Goal: Complete application form: Complete application form

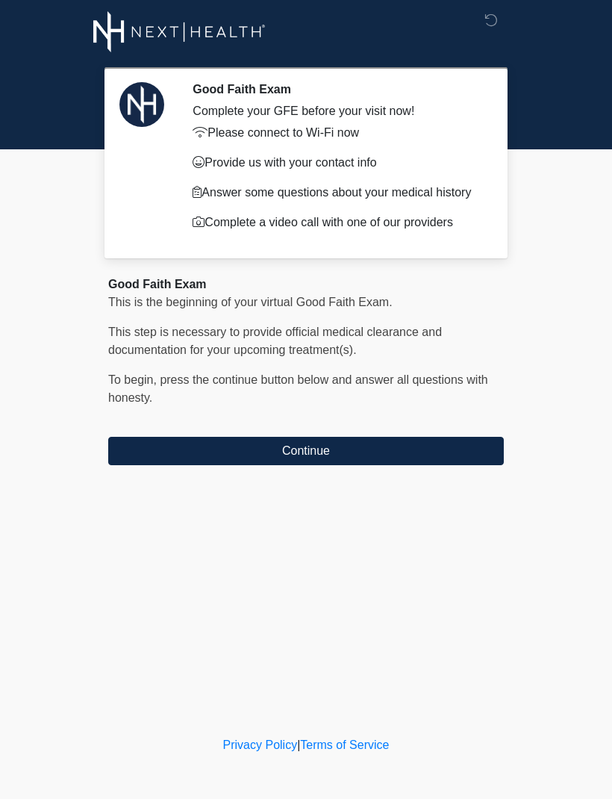
click at [160, 465] on button "Continue" at bounding box center [306, 451] width 396 height 28
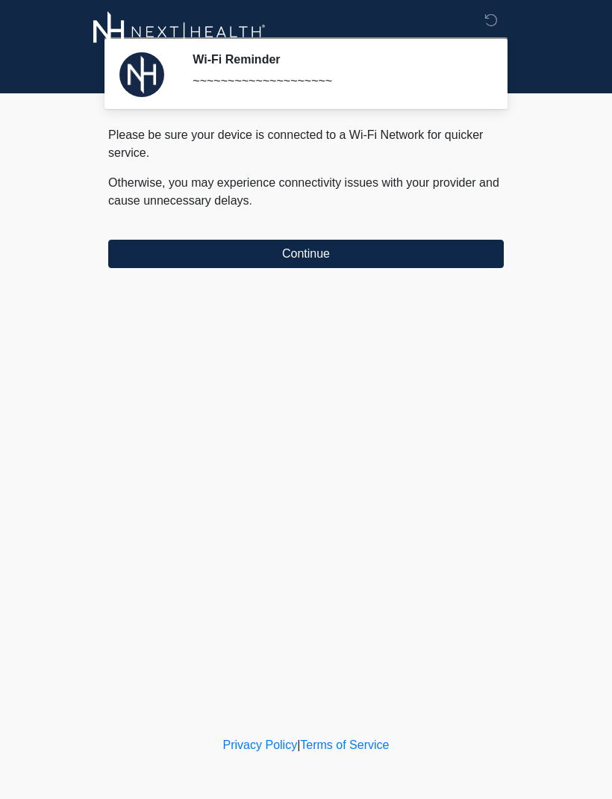
click at [177, 247] on button "Continue" at bounding box center [306, 254] width 396 height 28
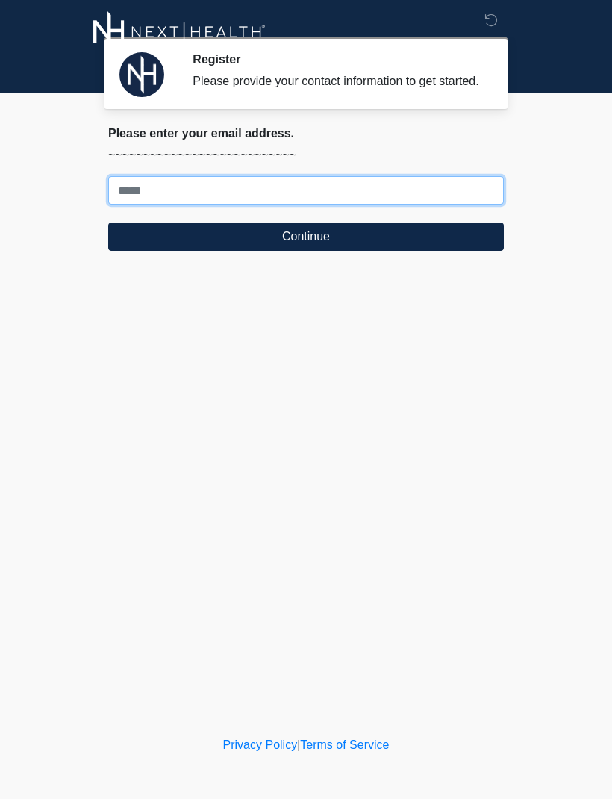
click at [283, 203] on input "Where should we email your treatment plan?" at bounding box center [306, 190] width 396 height 28
type input "**********"
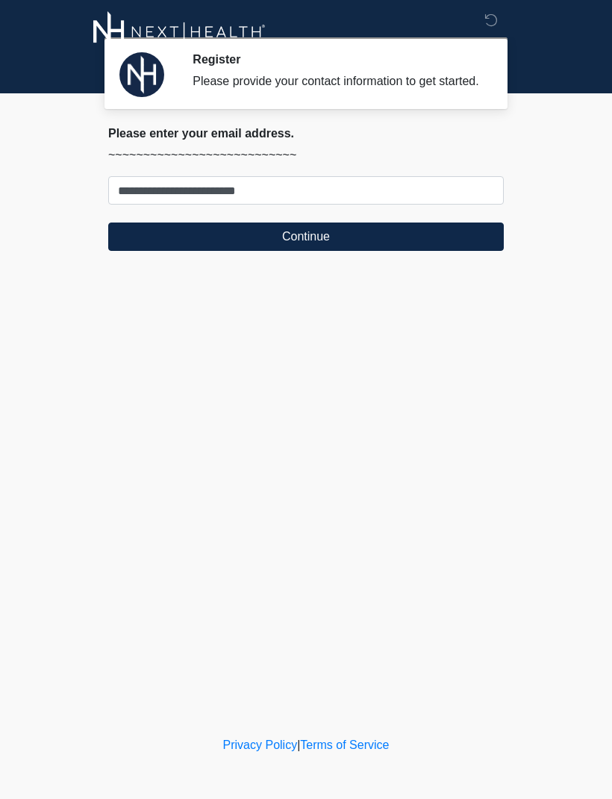
click at [160, 251] on button "Continue" at bounding box center [306, 237] width 396 height 28
click at [166, 250] on button "Continue" at bounding box center [306, 237] width 396 height 28
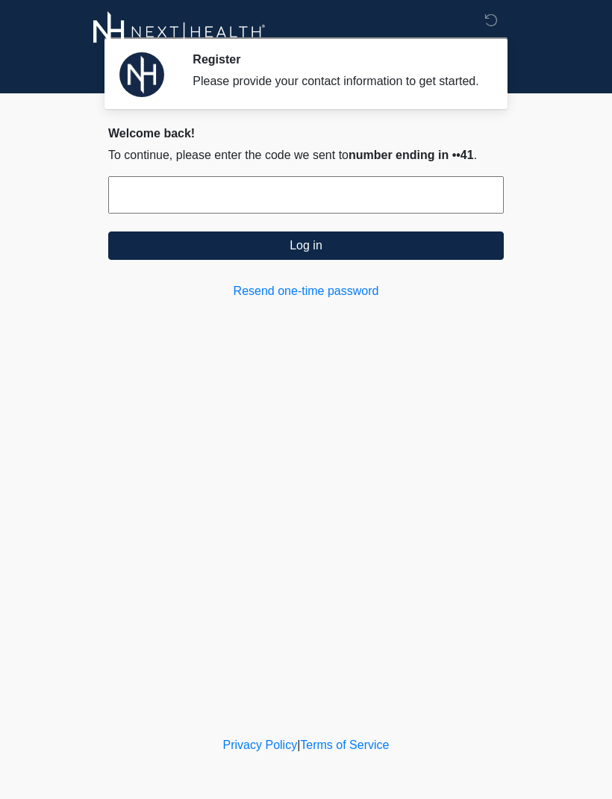
click at [292, 214] on input "text" at bounding box center [306, 194] width 396 height 37
type input "******"
click at [410, 260] on button "Log in" at bounding box center [306, 246] width 396 height 28
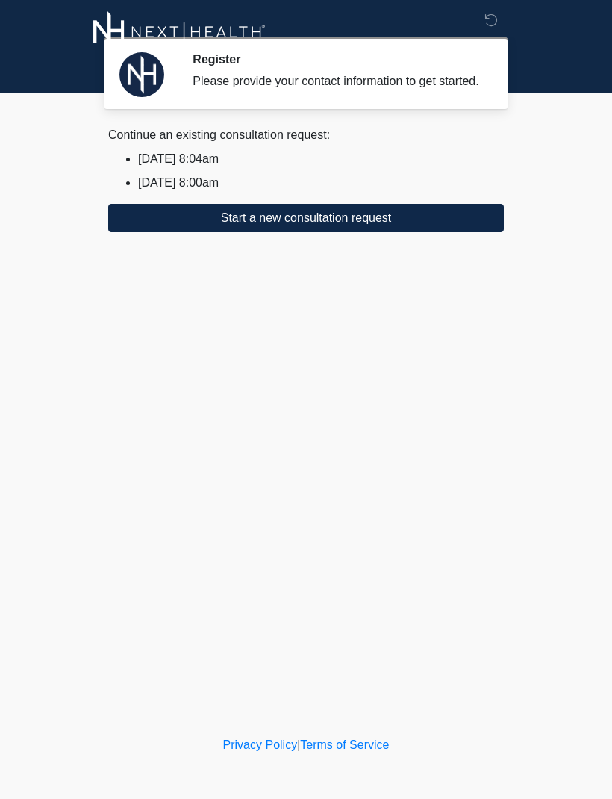
click at [474, 232] on button "Start a new consultation request" at bounding box center [306, 218] width 396 height 28
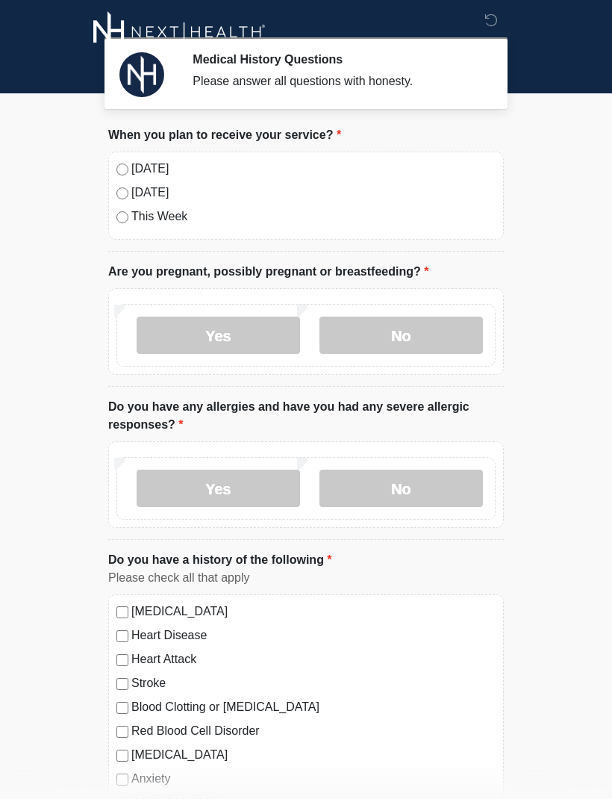
click at [124, 160] on div "Today" at bounding box center [306, 169] width 379 height 18
click at [362, 340] on label "No" at bounding box center [402, 335] width 164 height 37
click at [338, 487] on label "No" at bounding box center [402, 488] width 164 height 37
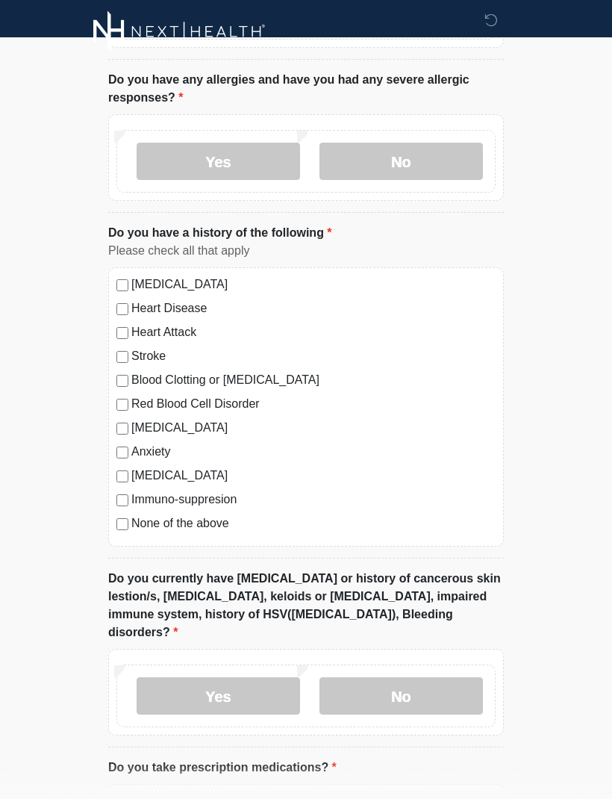
scroll to position [420, 0]
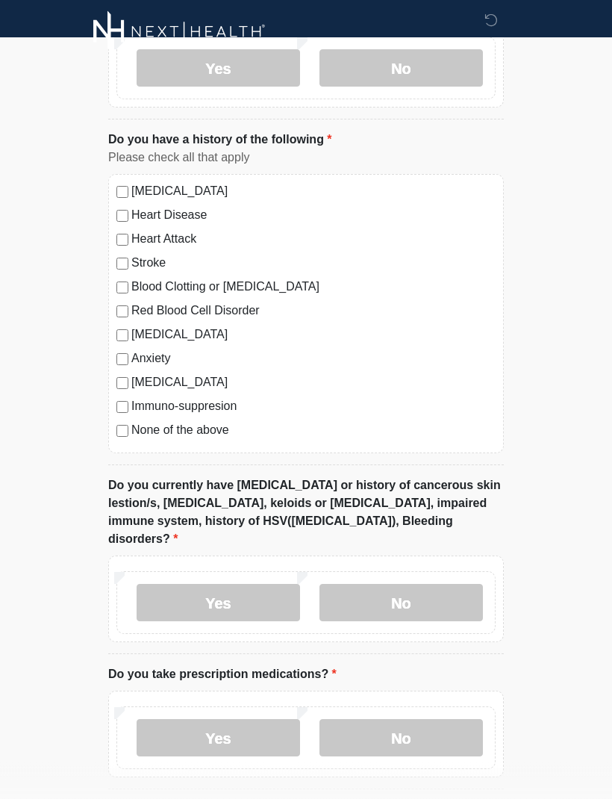
click at [362, 585] on label "No" at bounding box center [402, 603] width 164 height 37
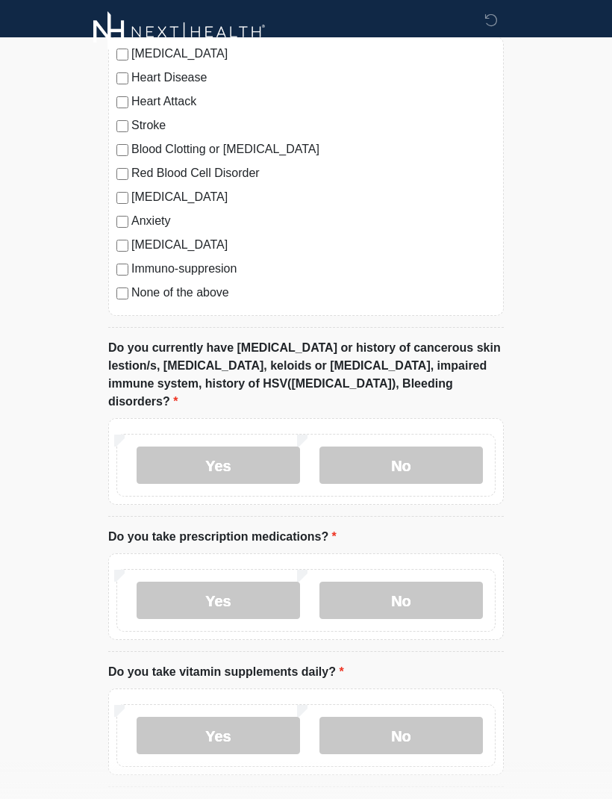
click at [348, 582] on label "No" at bounding box center [402, 600] width 164 height 37
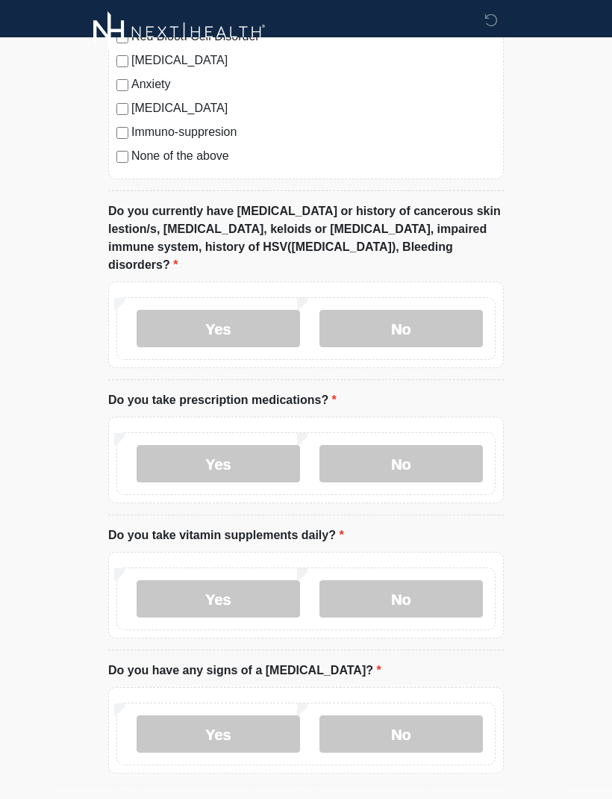
scroll to position [697, 0]
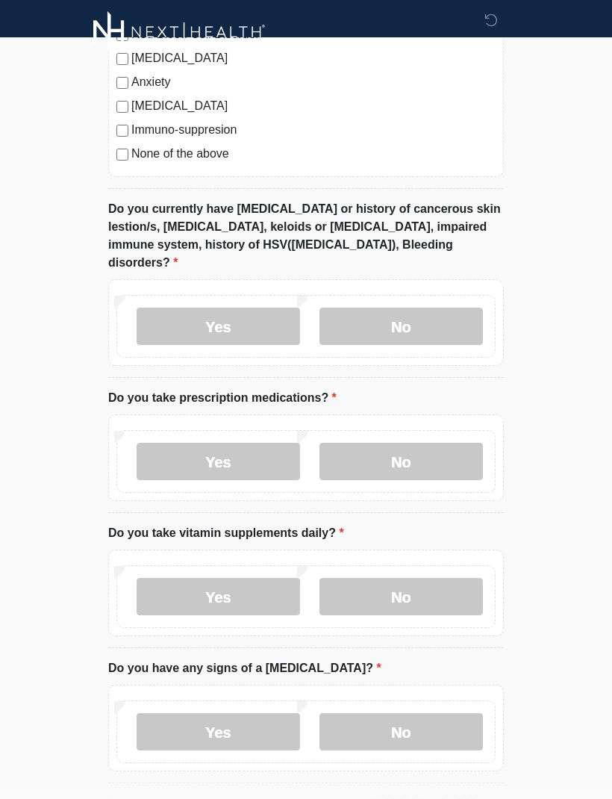
click at [358, 578] on label "No" at bounding box center [402, 596] width 164 height 37
click at [368, 713] on label "No" at bounding box center [402, 731] width 164 height 37
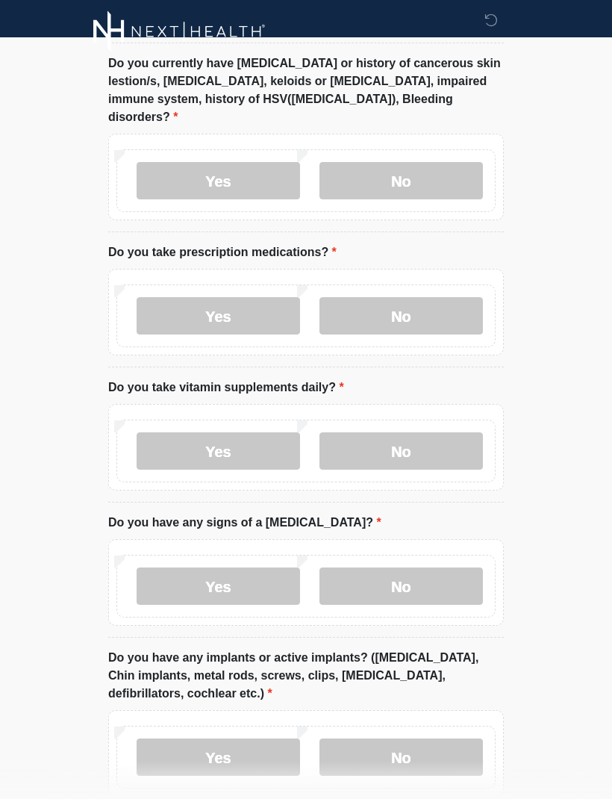
scroll to position [915, 0]
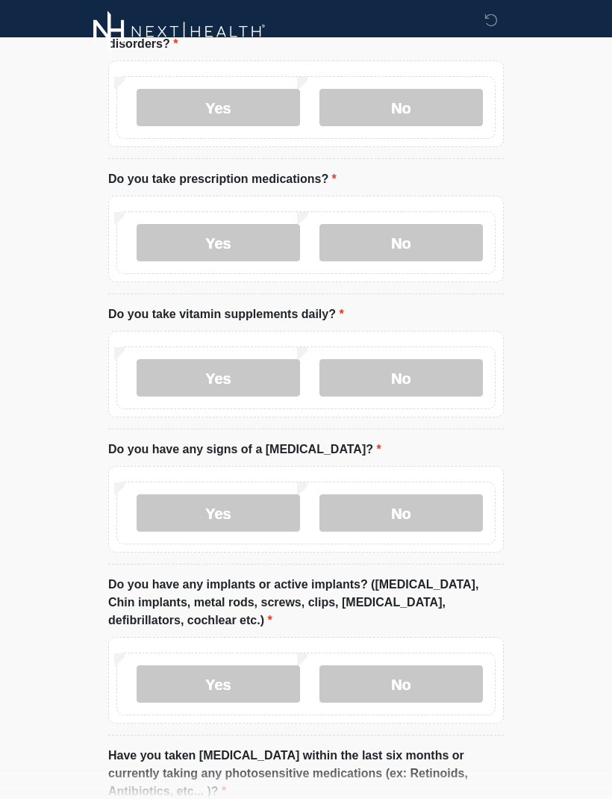
click at [358, 672] on label "No" at bounding box center [402, 684] width 164 height 37
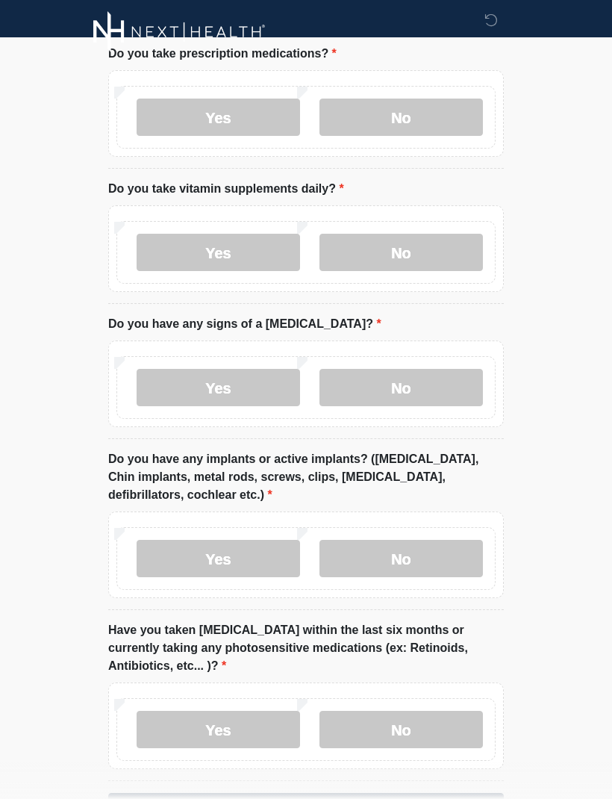
scroll to position [1073, 0]
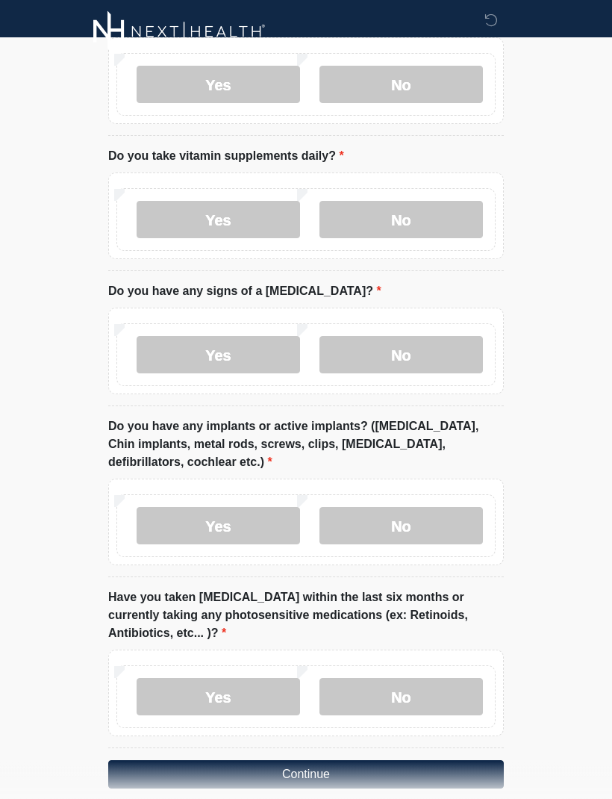
click at [365, 679] on label "No" at bounding box center [402, 697] width 164 height 37
click at [129, 761] on button "Continue" at bounding box center [306, 775] width 396 height 28
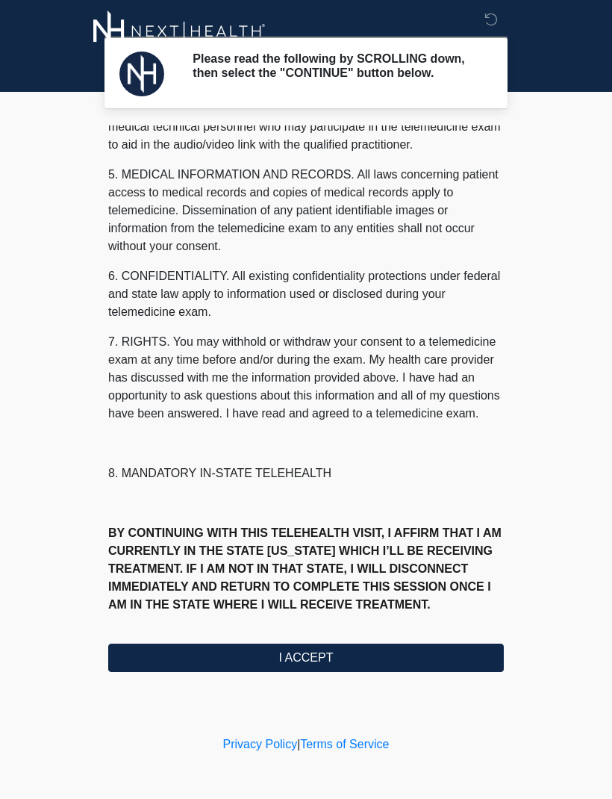
scroll to position [474, 0]
click at [152, 673] on button "I ACCEPT" at bounding box center [306, 659] width 396 height 28
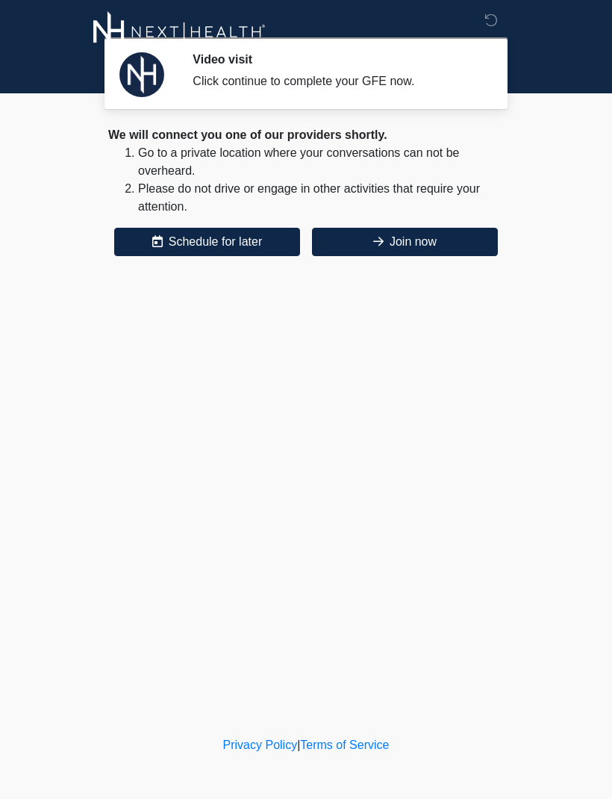
click at [356, 247] on button "Join now" at bounding box center [405, 242] width 186 height 28
click at [364, 241] on button "Join now" at bounding box center [405, 242] width 186 height 28
click at [421, 235] on button "Join now" at bounding box center [405, 242] width 186 height 28
